Goal: Communication & Community: Answer question/provide support

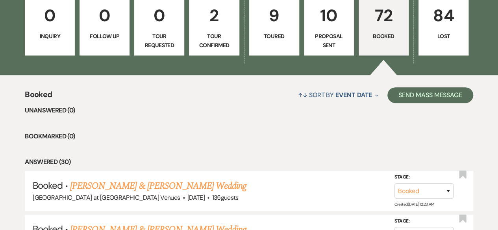
click at [449, 15] on p "84" at bounding box center [444, 15] width 40 height 26
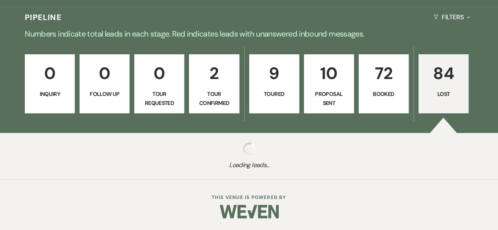
scroll to position [169, 0]
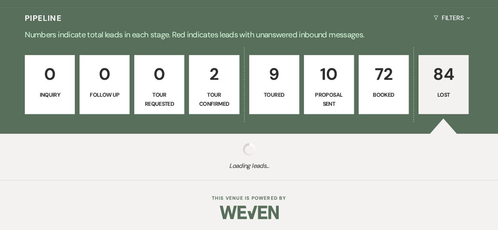
select select "8"
select select "1"
select select "8"
select select "6"
select select "8"
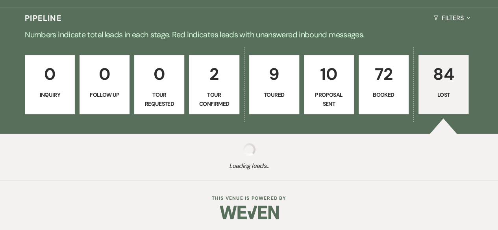
select select "9"
select select "8"
select select "1"
select select "8"
select select "6"
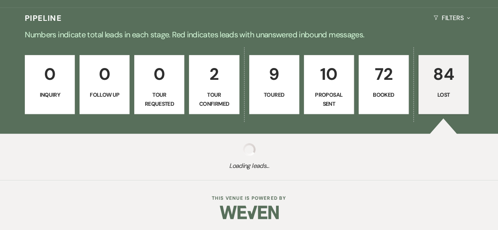
select select "8"
select select "6"
select select "8"
select select "11"
select select "8"
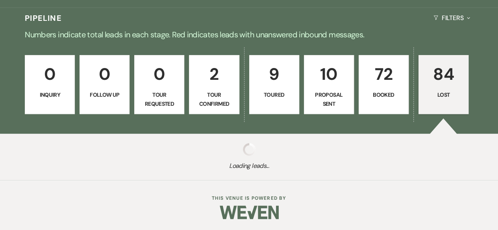
select select "11"
select select "8"
select select "11"
select select "8"
select select "5"
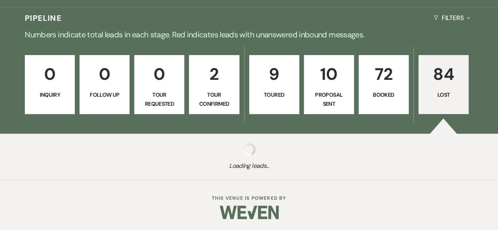
select select "8"
select select "11"
select select "8"
select select "5"
select select "8"
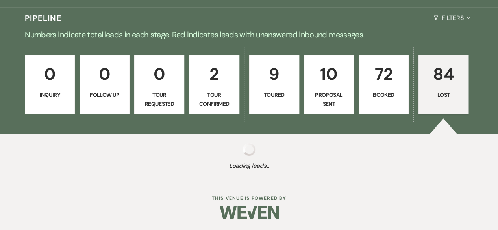
select select "1"
select select "8"
select select "11"
select select "8"
select select "6"
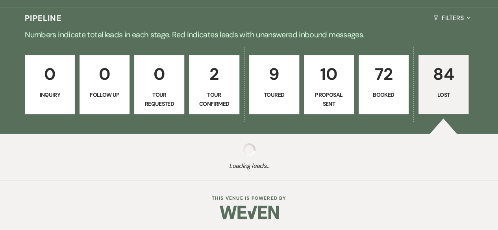
select select "8"
select select "6"
select select "8"
select select "5"
select select "8"
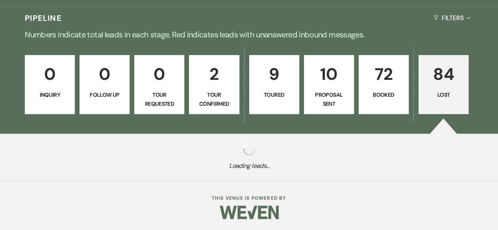
select select "6"
select select "8"
select select "6"
select select "8"
select select "5"
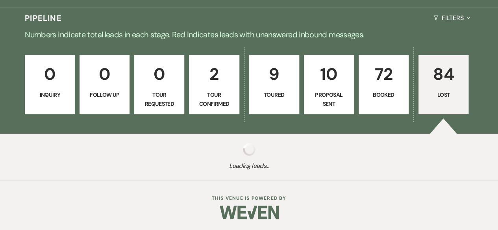
select select "8"
select select "5"
select select "8"
select select "1"
select select "8"
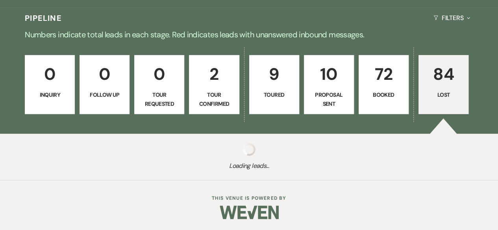
select select "5"
select select "8"
select select "5"
select select "8"
select select "7"
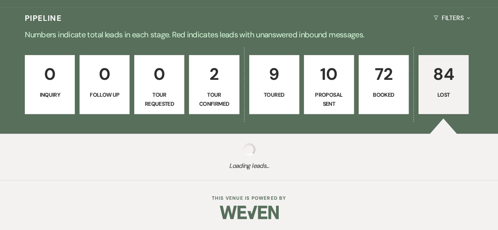
select select "8"
select select "1"
select select "8"
select select "11"
select select "8"
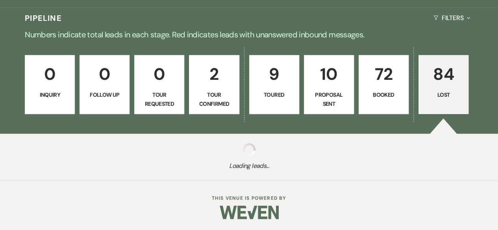
select select "5"
select select "8"
select select "1"
select select "8"
select select "6"
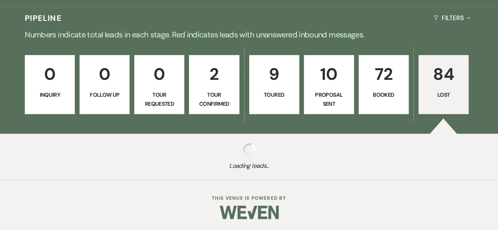
select select "8"
select select "6"
select select "8"
select select "5"
select select "8"
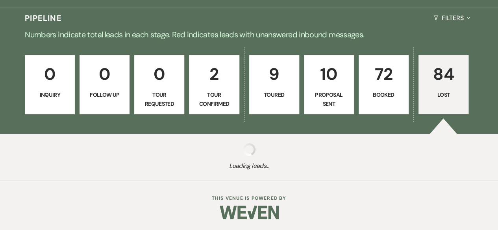
select select "5"
select select "8"
select select "5"
select select "8"
select select "5"
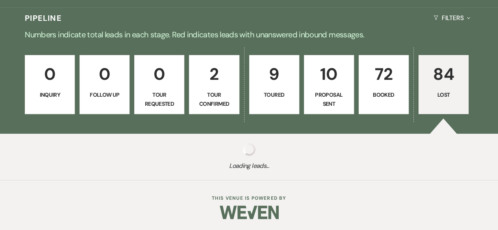
select select "8"
select select "10"
select select "8"
select select "5"
select select "8"
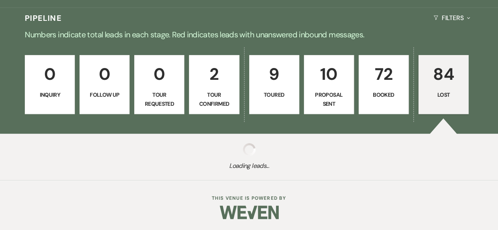
select select "5"
select select "8"
select select "5"
select select "8"
select select "5"
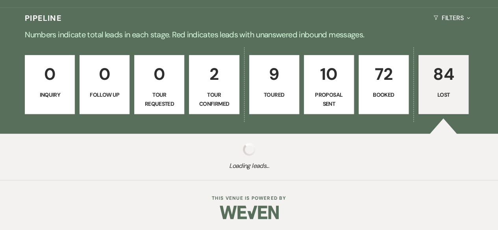
select select "8"
select select "5"
select select "8"
select select "7"
select select "8"
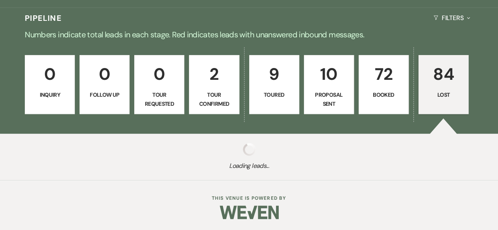
select select "5"
select select "8"
select select "5"
select select "8"
select select "5"
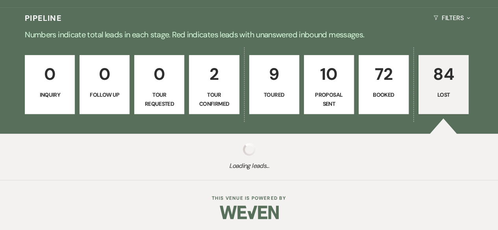
select select "8"
select select "5"
select select "8"
select select "5"
select select "8"
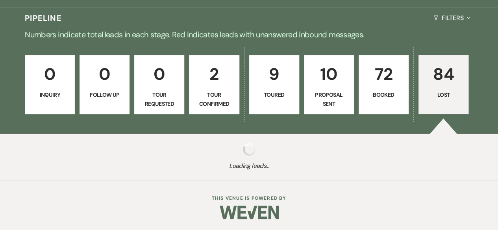
select select "5"
select select "8"
select select "5"
select select "8"
select select "5"
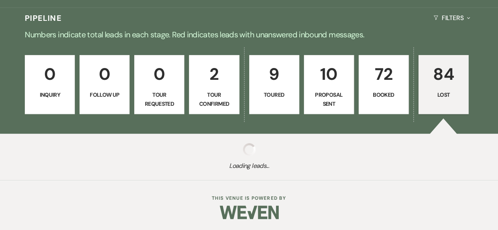
select select "8"
select select "5"
select select "8"
select select "5"
select select "8"
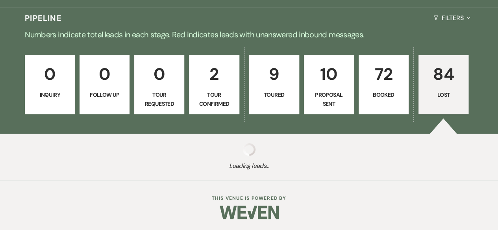
select select "5"
select select "8"
select select "11"
select select "8"
select select "5"
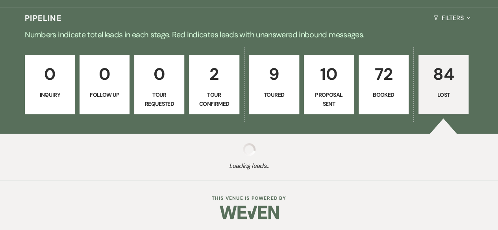
select select "8"
select select "5"
select select "8"
select select "5"
select select "8"
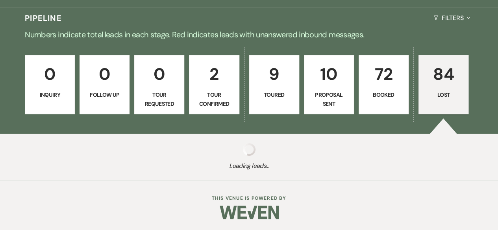
select select "5"
select select "8"
select select "5"
select select "8"
select select "5"
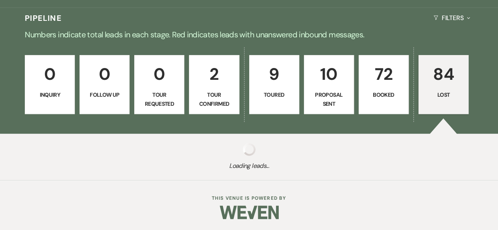
select select "8"
select select "5"
select select "8"
select select "5"
select select "8"
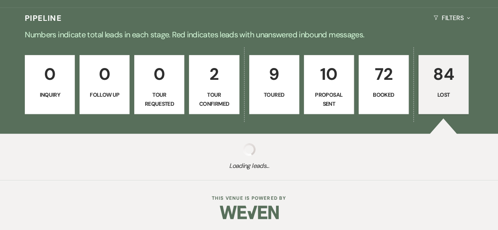
select select "6"
select select "8"
select select "6"
select select "8"
select select "11"
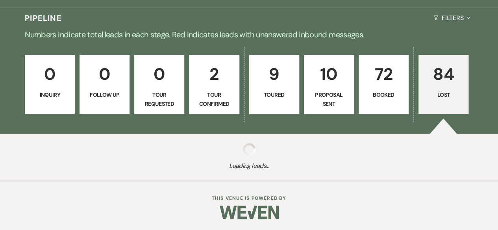
select select "8"
select select "5"
select select "8"
select select "5"
select select "8"
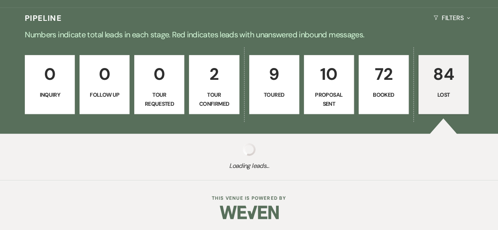
select select "5"
select select "8"
select select "5"
select select "8"
select select "5"
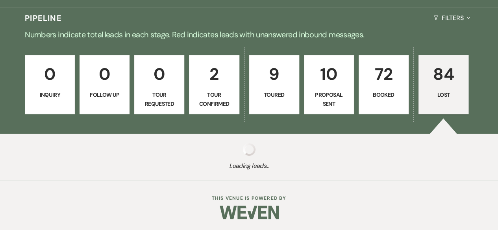
select select "8"
select select "5"
select select "8"
select select "5"
select select "8"
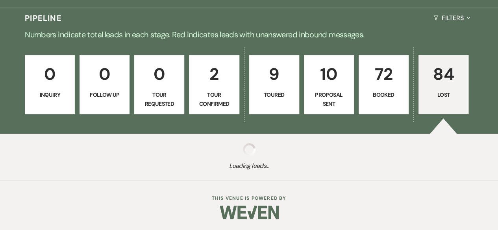
select select "5"
select select "8"
select select "11"
select select "8"
select select "11"
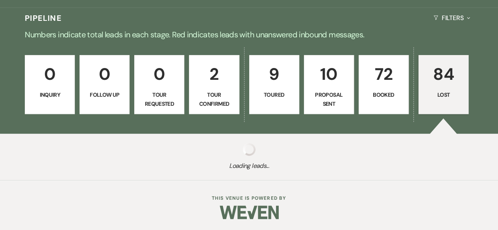
select select "8"
select select "5"
select select "8"
select select "5"
select select "8"
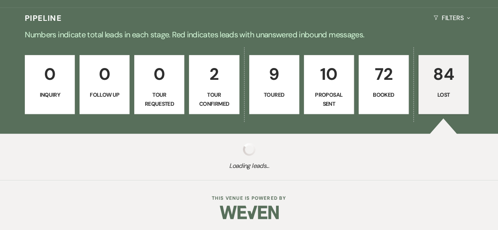
select select "5"
select select "8"
select select "5"
select select "8"
select select "5"
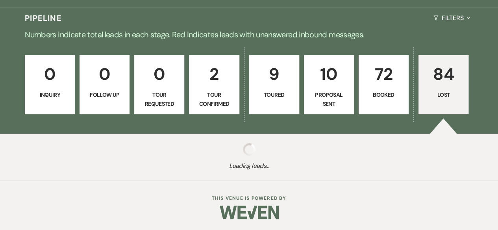
select select "8"
select select "11"
select select "8"
select select "6"
select select "8"
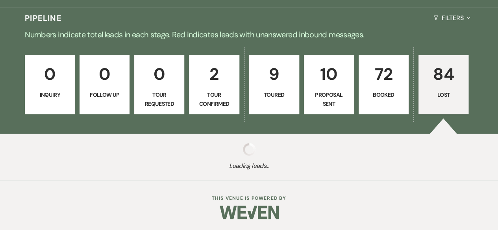
select select "11"
select select "8"
select select "5"
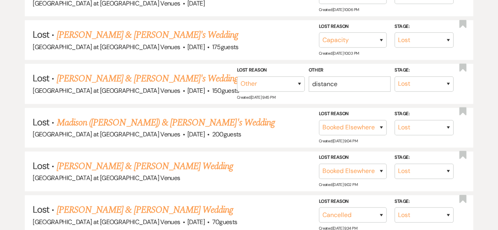
scroll to position [503, 0]
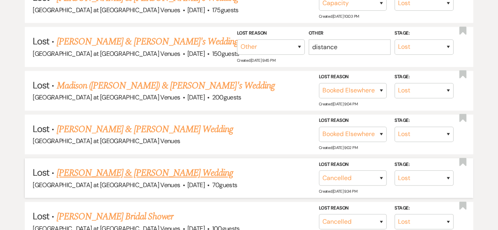
click at [146, 168] on link "[PERSON_NAME] & [PERSON_NAME] Wedding" at bounding box center [145, 173] width 176 height 14
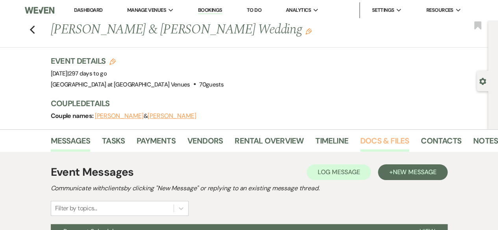
click at [375, 142] on link "Docs & Files" at bounding box center [384, 143] width 49 height 17
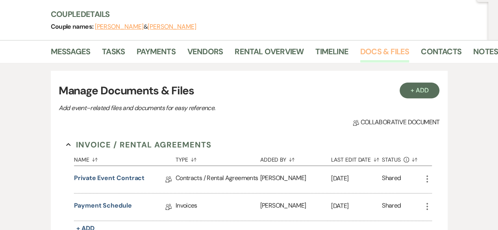
scroll to position [197, 0]
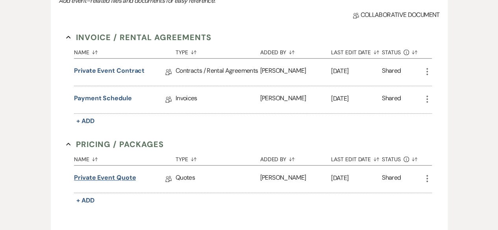
click at [115, 176] on link "Private Event Quote" at bounding box center [105, 179] width 62 height 12
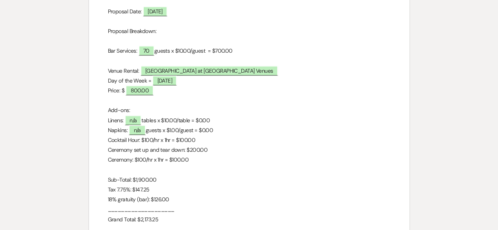
scroll to position [236, 0]
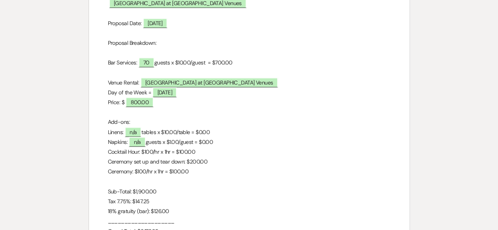
click at [215, 150] on p "Cocktail Hour: $100/hr x 1hr = $100.00" at bounding box center [249, 152] width 283 height 10
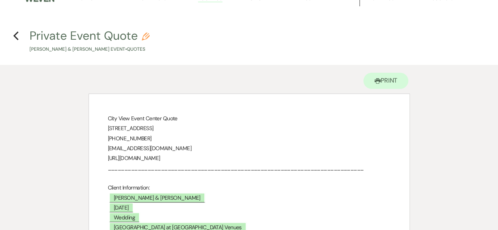
scroll to position [0, 0]
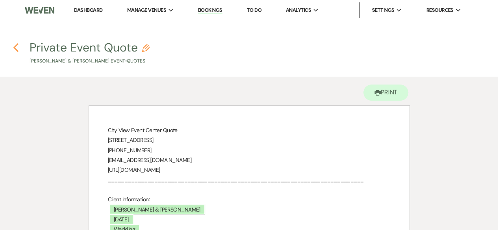
click at [17, 47] on icon "Previous" at bounding box center [16, 47] width 6 height 9
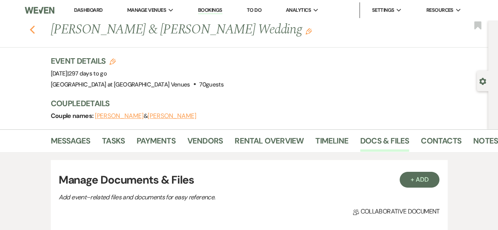
click at [35, 29] on icon "Previous" at bounding box center [33, 29] width 6 height 9
select select "8"
select select "1"
select select "8"
select select "6"
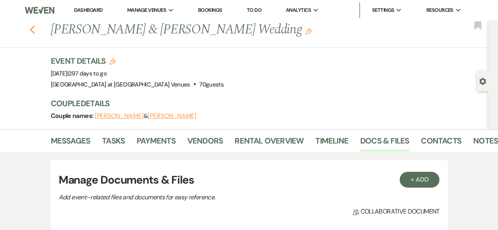
select select "8"
select select "9"
select select "8"
select select "1"
select select "8"
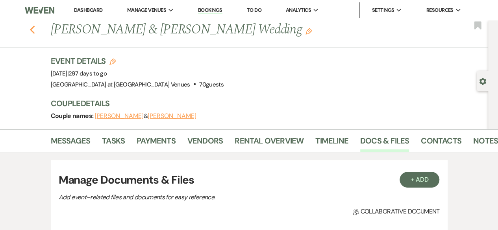
select select "6"
select select "8"
select select "6"
select select "8"
select select "11"
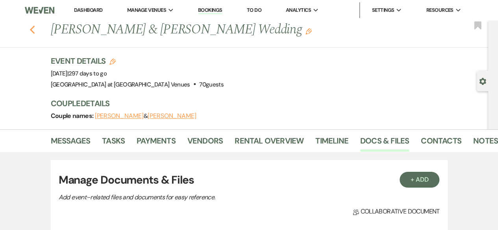
select select "8"
select select "11"
select select "8"
select select "11"
select select "8"
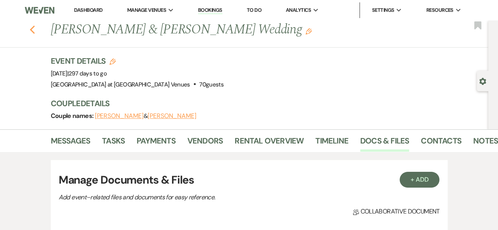
select select "5"
select select "8"
select select "11"
select select "8"
select select "5"
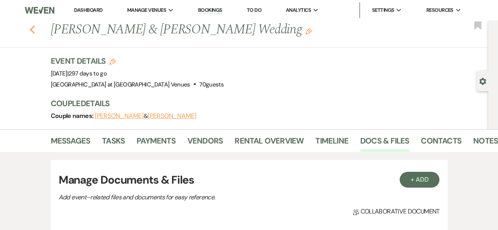
select select "8"
select select "1"
select select "8"
select select "11"
select select "8"
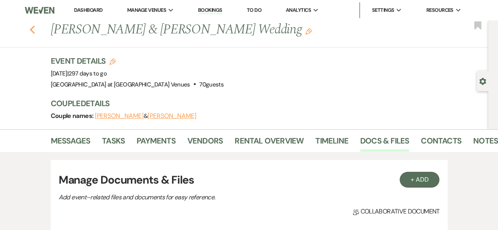
select select "6"
select select "8"
select select "6"
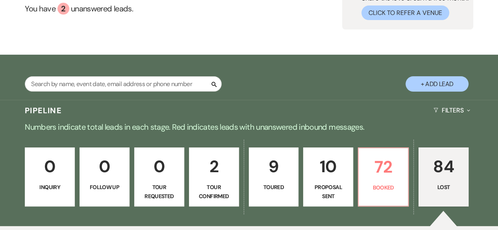
scroll to position [118, 0]
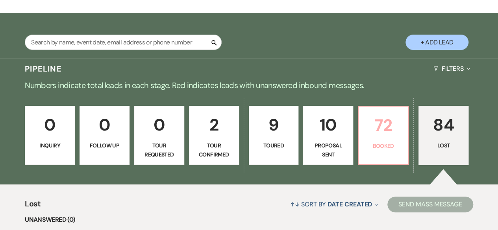
click at [389, 140] on link "72 Booked" at bounding box center [383, 135] width 51 height 59
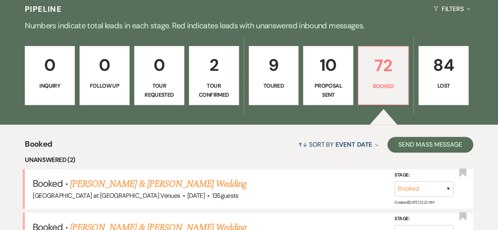
scroll to position [276, 0]
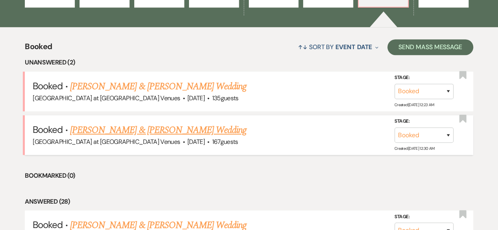
click at [133, 130] on link "[PERSON_NAME] & [PERSON_NAME] Wedding" at bounding box center [158, 130] width 176 height 14
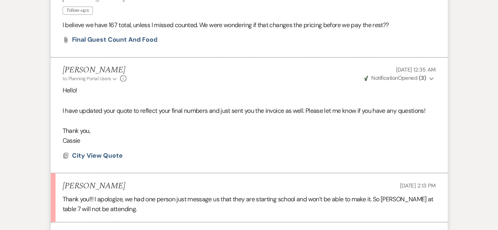
scroll to position [669, 0]
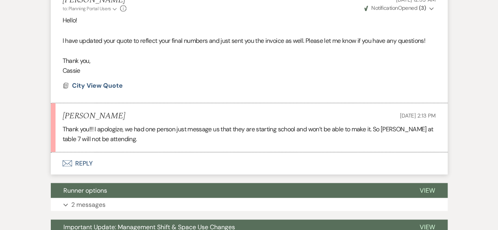
click at [81, 166] on button "Envelope Reply" at bounding box center [249, 163] width 397 height 22
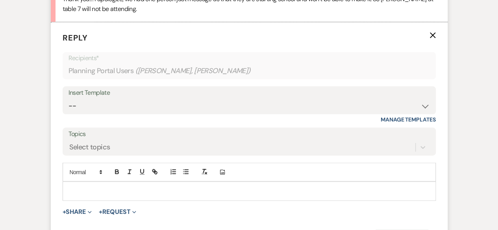
scroll to position [800, 0]
click at [101, 183] on div at bounding box center [249, 190] width 372 height 18
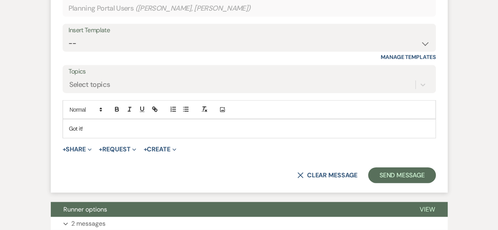
scroll to position [918, 0]
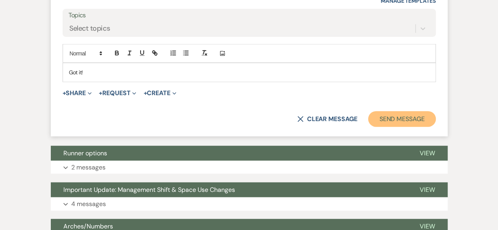
click at [394, 120] on button "Send Message" at bounding box center [401, 119] width 67 height 16
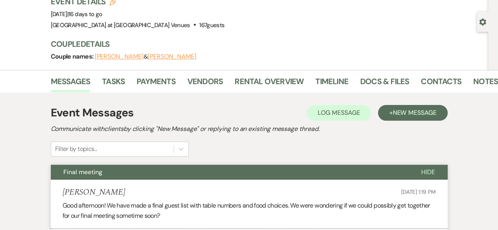
scroll to position [0, 0]
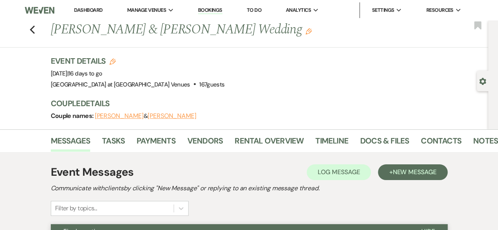
click at [37, 35] on div "Previous [PERSON_NAME] & [PERSON_NAME] Wedding Edit Bookmark" at bounding box center [242, 33] width 492 height 27
click at [33, 30] on icon "Previous" at bounding box center [33, 29] width 6 height 9
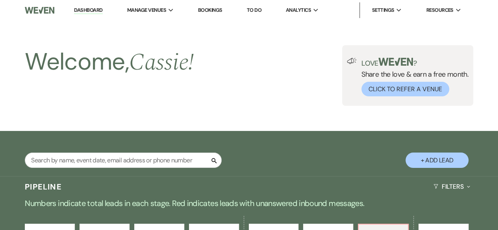
scroll to position [276, 0]
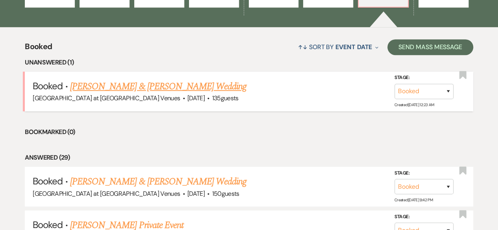
click at [218, 97] on div "[GEOGRAPHIC_DATA] at [GEOGRAPHIC_DATA] Venues · [DATE] · 135 guests" at bounding box center [249, 98] width 433 height 10
click at [184, 88] on link "[PERSON_NAME] & [PERSON_NAME] Wedding" at bounding box center [158, 87] width 176 height 14
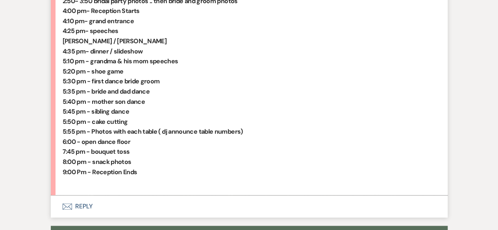
scroll to position [630, 0]
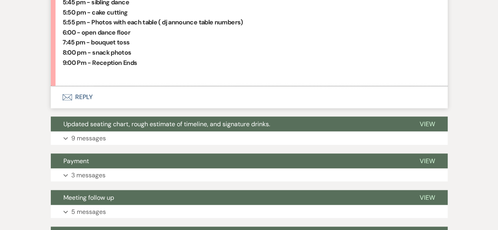
click at [84, 96] on button "Envelope Reply" at bounding box center [249, 97] width 397 height 22
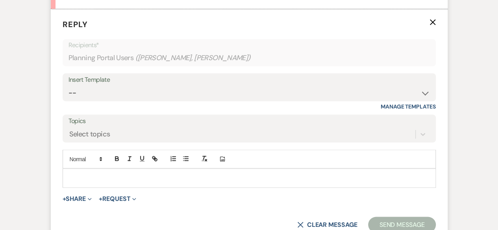
scroll to position [717, 0]
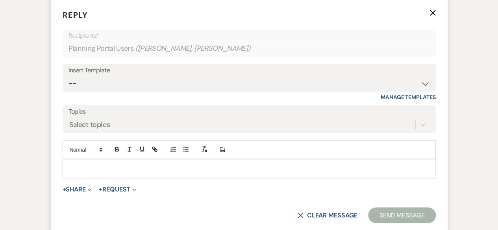
click at [115, 166] on p at bounding box center [249, 168] width 361 height 9
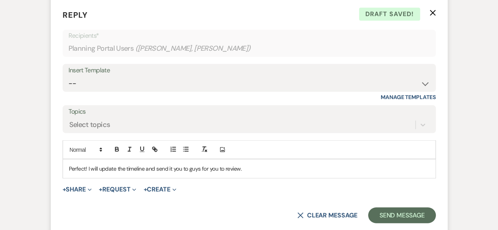
click at [224, 168] on p "Perfect! I will update the timeline and send it you to guys for you to review." at bounding box center [249, 168] width 361 height 9
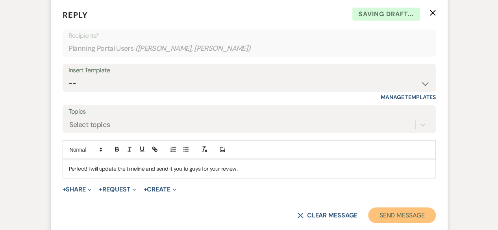
click at [412, 211] on button "Send Message" at bounding box center [401, 215] width 67 height 16
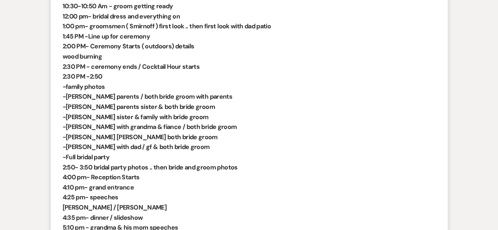
scroll to position [354, 0]
drag, startPoint x: 65, startPoint y: 86, endPoint x: 107, endPoint y: 88, distance: 41.8
click at [107, 88] on p "-family photos" at bounding box center [249, 86] width 373 height 10
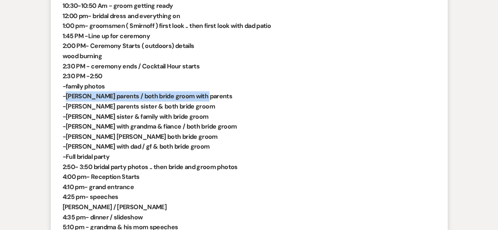
drag, startPoint x: 66, startPoint y: 95, endPoint x: 183, endPoint y: 96, distance: 117.3
click at [189, 96] on strong "-[PERSON_NAME] parents / both bride groom with parents" at bounding box center [148, 96] width 170 height 8
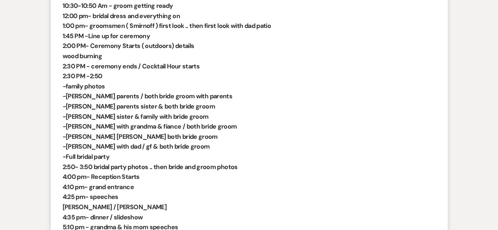
drag, startPoint x: 198, startPoint y: 98, endPoint x: 189, endPoint y: 102, distance: 9.5
click at [198, 99] on strong "-[PERSON_NAME] parents / both bride groom with parents" at bounding box center [148, 96] width 170 height 8
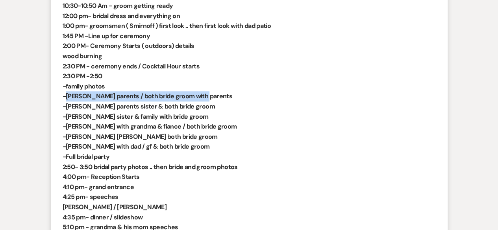
drag, startPoint x: 70, startPoint y: 94, endPoint x: 204, endPoint y: 94, distance: 133.9
click at [204, 94] on p "-[PERSON_NAME] parents / both bride groom with parents" at bounding box center [249, 96] width 373 height 10
copy strong "[PERSON_NAME] parents / both bride groom with parents"
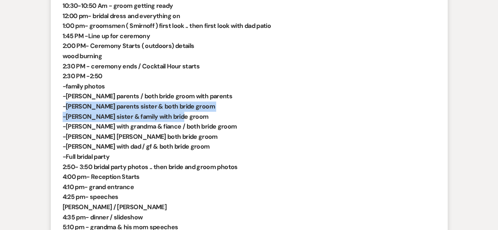
drag, startPoint x: 65, startPoint y: 107, endPoint x: 177, endPoint y: 116, distance: 112.2
click at [177, 116] on div "Hi [PERSON_NAME], We met with the photographer and went through the timeline wi…" at bounding box center [249, 136] width 373 height 433
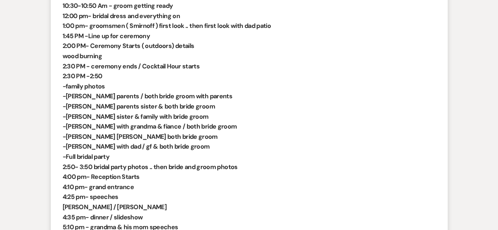
click at [244, 133] on p "-[PERSON_NAME] [PERSON_NAME] both bride groom" at bounding box center [249, 137] width 373 height 10
drag, startPoint x: 65, startPoint y: 96, endPoint x: 119, endPoint y: 156, distance: 80.3
click at [119, 156] on div "Hi [PERSON_NAME], We met with the photographer and went through the timeline wi…" at bounding box center [249, 136] width 373 height 433
copy div "[PERSON_NAME] parents / both bride groom with parents -[PERSON_NAME] parents si…"
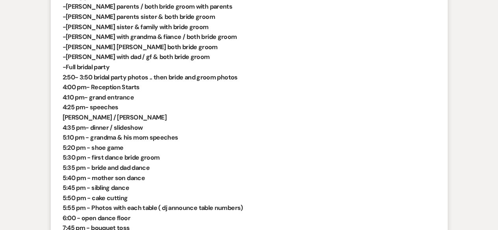
scroll to position [472, 0]
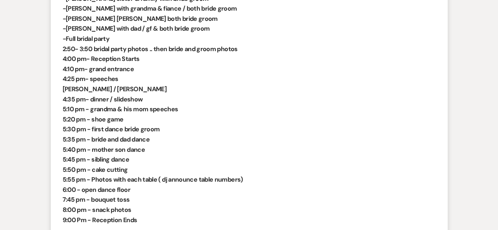
drag, startPoint x: 92, startPoint y: 51, endPoint x: 243, endPoint y: 48, distance: 150.8
click at [243, 48] on p "2:50- 3:50 bridal party photos .. then bride and groom photos" at bounding box center [249, 49] width 373 height 10
copy strong "bridal party photos .. then bride and groom photos"
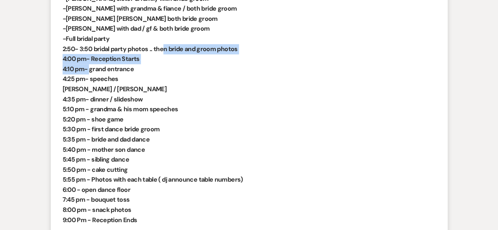
drag, startPoint x: 90, startPoint y: 68, endPoint x: 174, endPoint y: 76, distance: 84.3
click at [165, 52] on div "Hi [PERSON_NAME], We met with the photographer and went through the timeline wi…" at bounding box center [249, 18] width 373 height 433
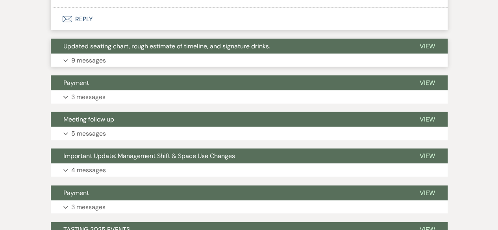
scroll to position [669, 0]
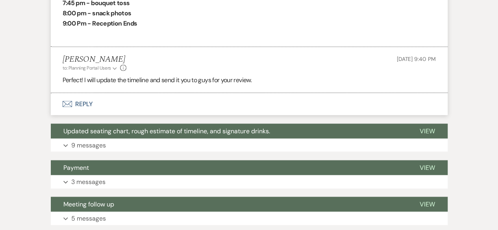
click at [91, 102] on button "Envelope Reply" at bounding box center [249, 104] width 397 height 22
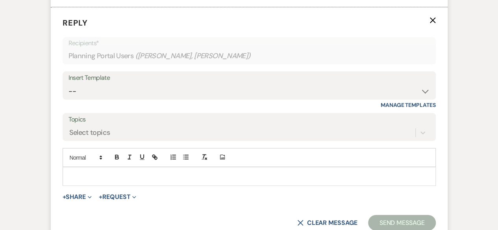
scroll to position [763, 0]
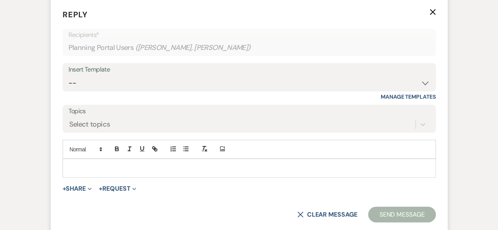
click at [66, 164] on div at bounding box center [249, 168] width 372 height 18
click at [80, 187] on button "+ Share Expand" at bounding box center [78, 189] width 30 height 6
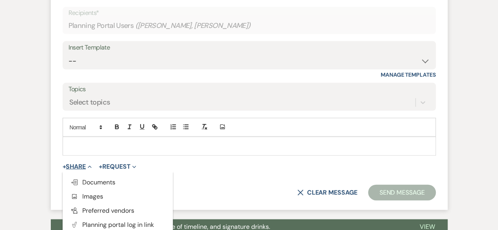
scroll to position [802, 0]
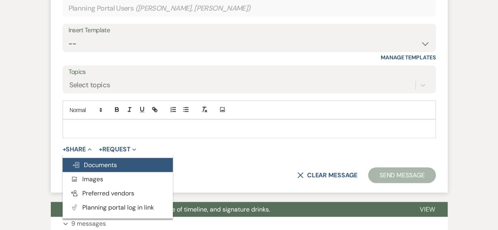
click at [97, 166] on span "Doc Upload Documents" at bounding box center [94, 165] width 45 height 8
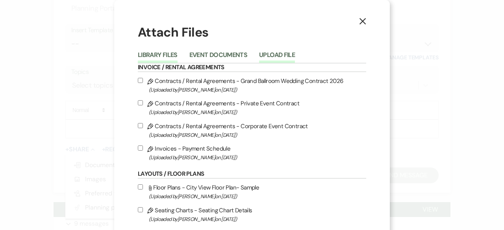
click at [277, 54] on button "Upload File" at bounding box center [277, 57] width 36 height 11
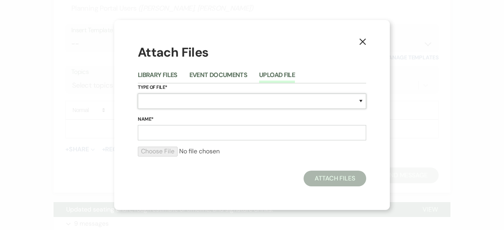
click at [176, 102] on select "Special Event Insurance Vendor Certificate of Insurance Contracts / Rental Agre…" at bounding box center [252, 101] width 228 height 15
click at [138, 94] on select "Special Event Insurance Vendor Certificate of Insurance Contracts / Rental Agre…" at bounding box center [252, 101] width 228 height 15
click at [162, 139] on input "Name*" at bounding box center [252, 132] width 228 height 15
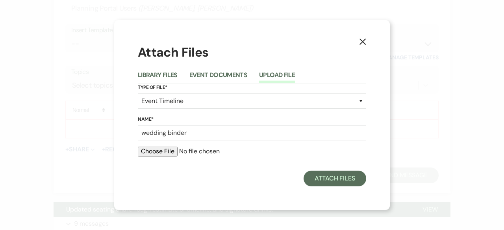
click at [148, 148] on input "file" at bounding box center [252, 151] width 228 height 9
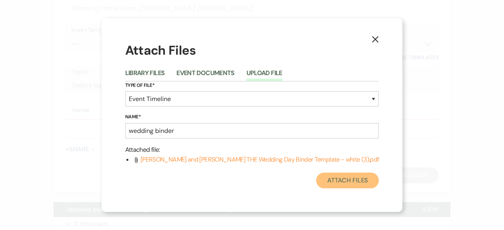
click at [335, 174] on button "Attach Files" at bounding box center [347, 181] width 63 height 16
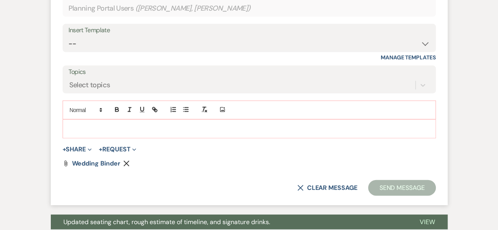
click at [83, 130] on p at bounding box center [249, 129] width 361 height 9
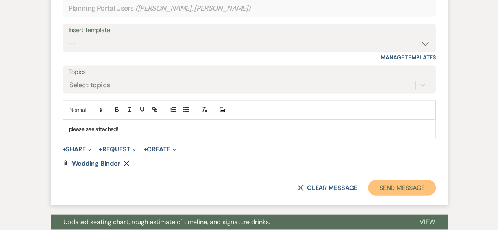
click at [400, 183] on button "Send Message" at bounding box center [401, 188] width 67 height 16
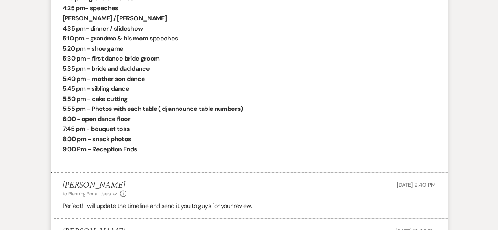
scroll to position [444, 0]
